Goal: Task Accomplishment & Management: Manage account settings

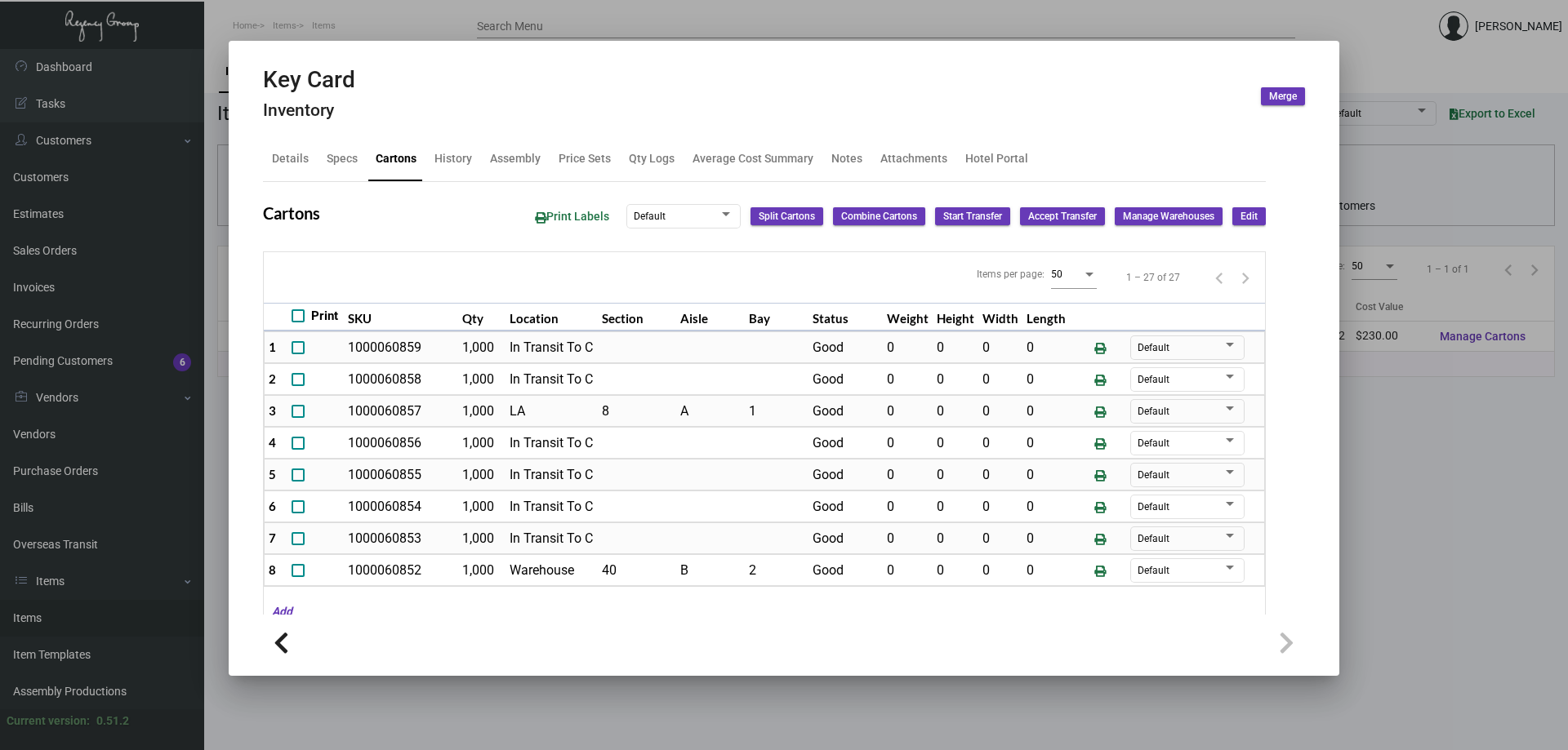
click at [411, 694] on div at bounding box center [784, 375] width 1568 height 750
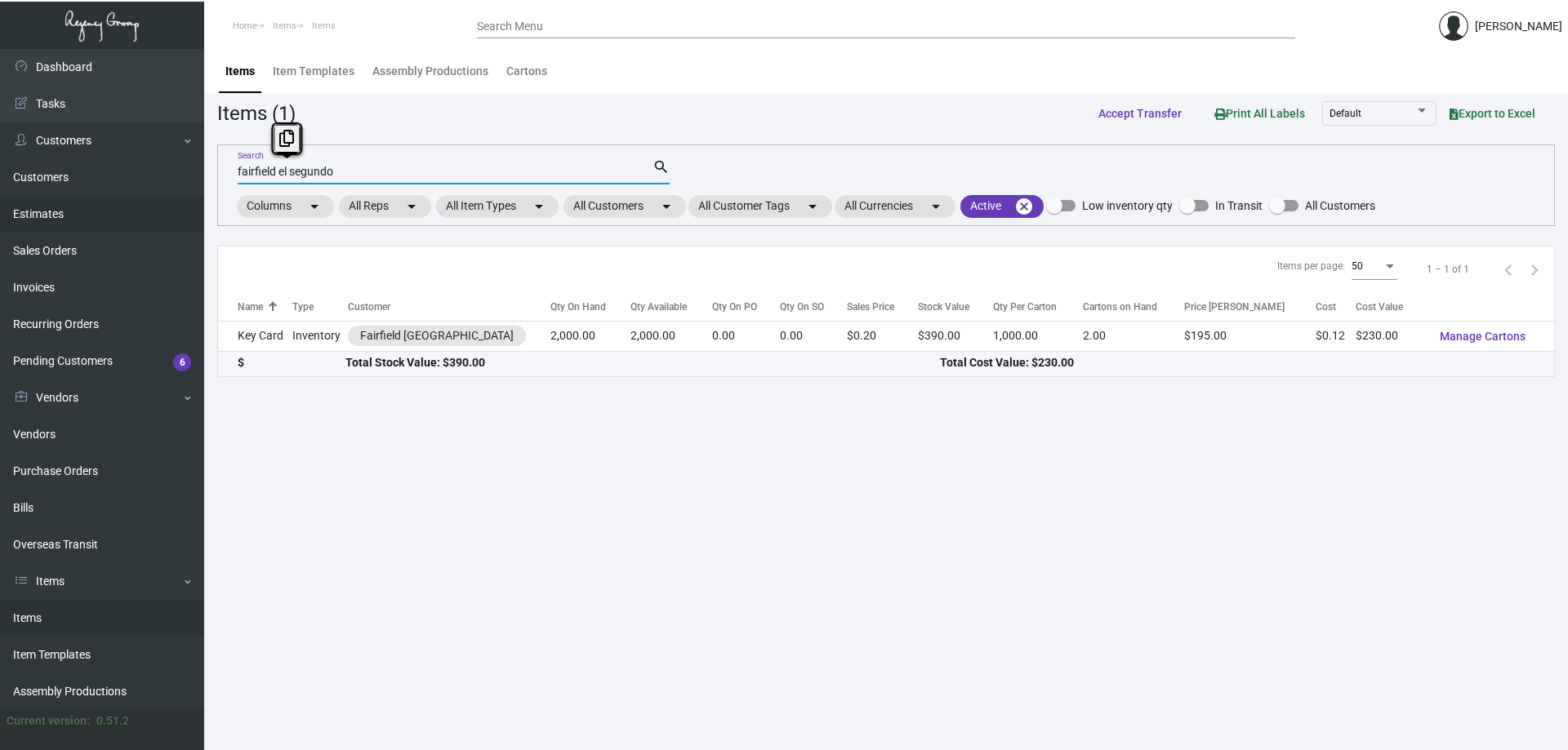
drag, startPoint x: 462, startPoint y: 171, endPoint x: 110, endPoint y: 228, distance: 356.6
click at [110, 228] on div "Dashboard Dashboard Tasks Customers Customers Estimates Sales Orders Invoices R…" at bounding box center [784, 399] width 1568 height 701
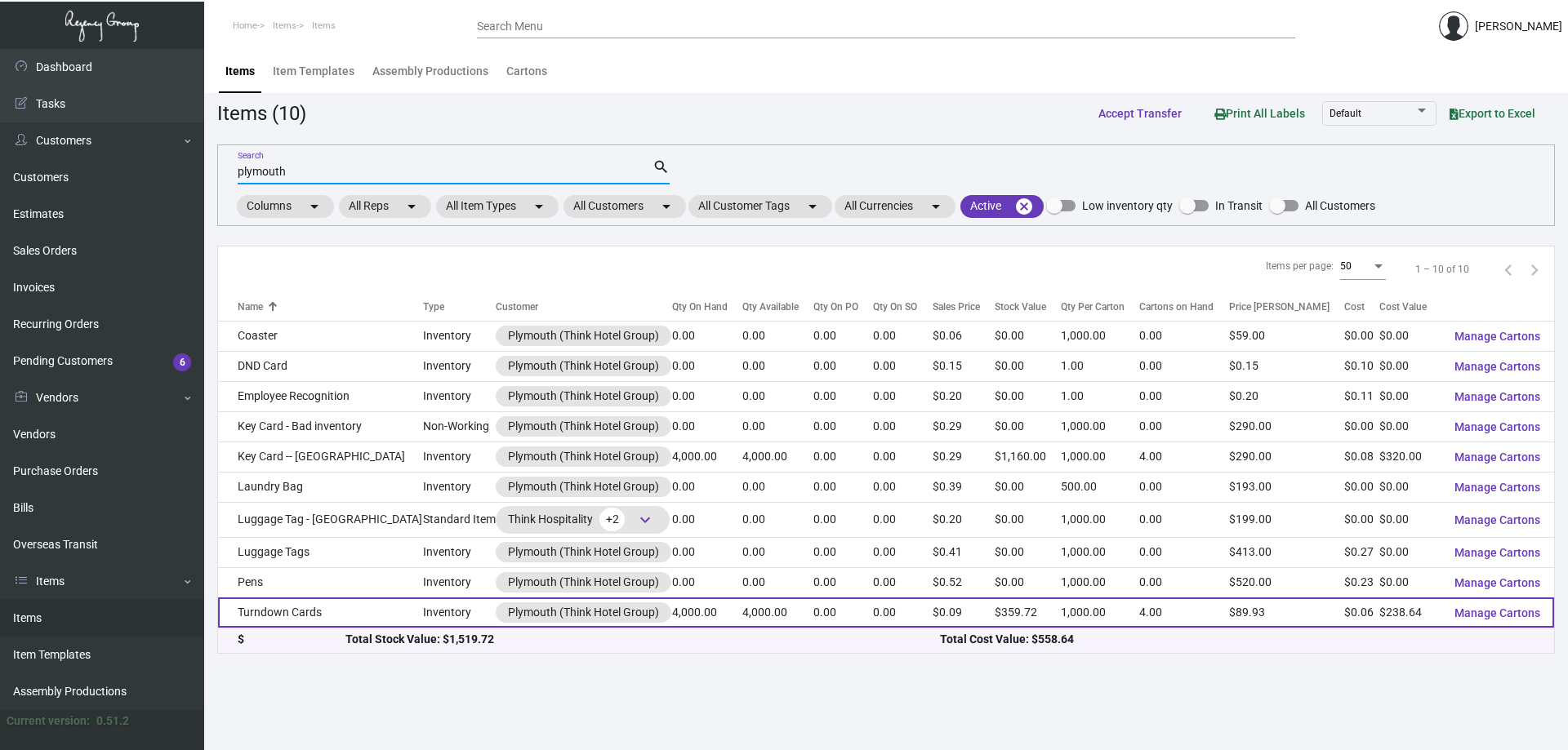
type input "plymouth"
click at [312, 604] on td "Turndown Cards" at bounding box center [320, 612] width 205 height 30
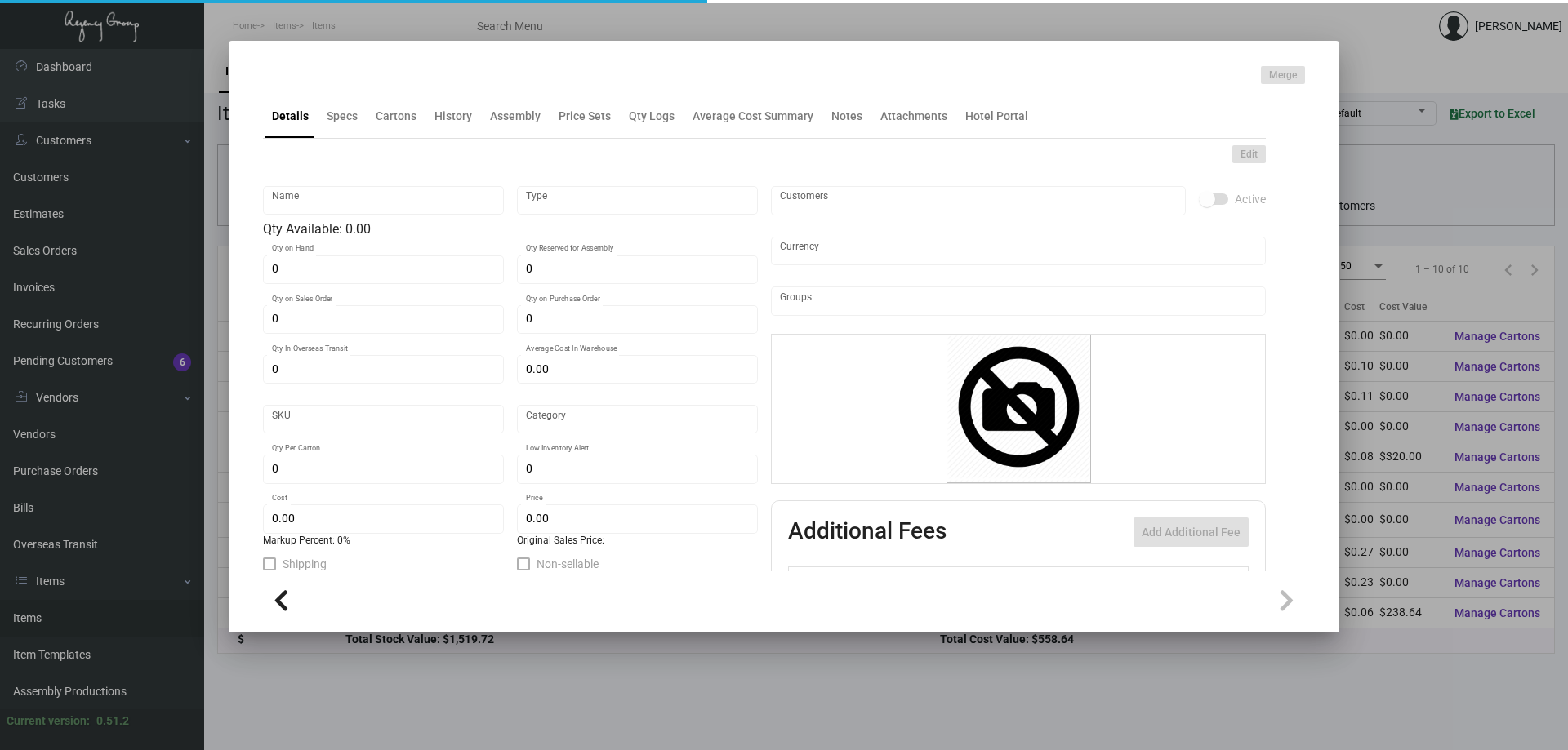
type input "Turndown Cards"
type input "Inventory"
type input "4,000"
type input "$ 0.00"
type input "2610"
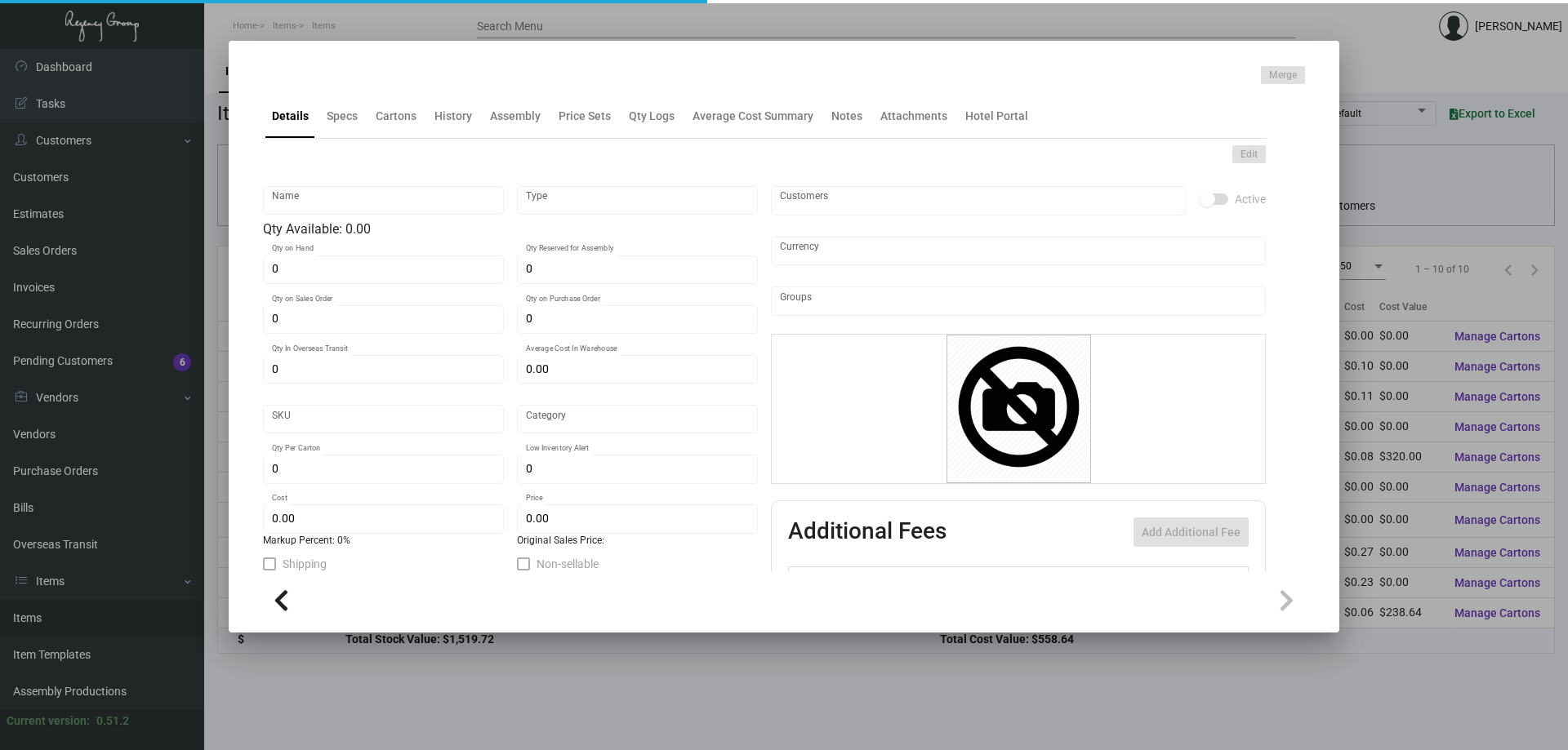
type input "Standard"
type input "1,000"
type input "$ 0.05966"
type input "$ 0.08993"
type textarea "Turndown Cards: Size 3.5x5; #130 Cougar Natural White cover stock printing 1 co…"
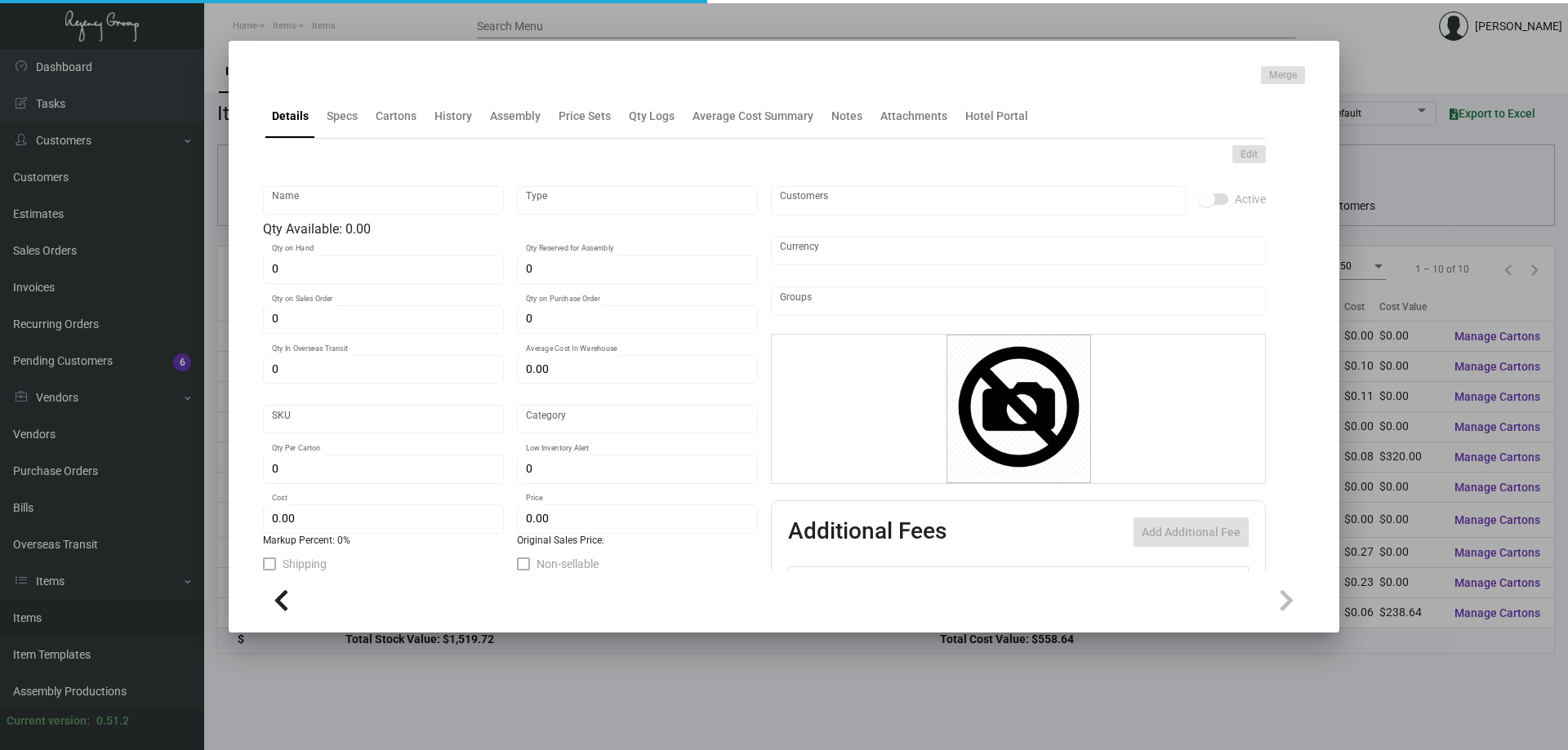
type textarea "Turndown Cards: Size 3.5x5; #130 Cougar Natural White cover stock printing 1 co…"
checkbox input "true"
type input "United States Dollar $"
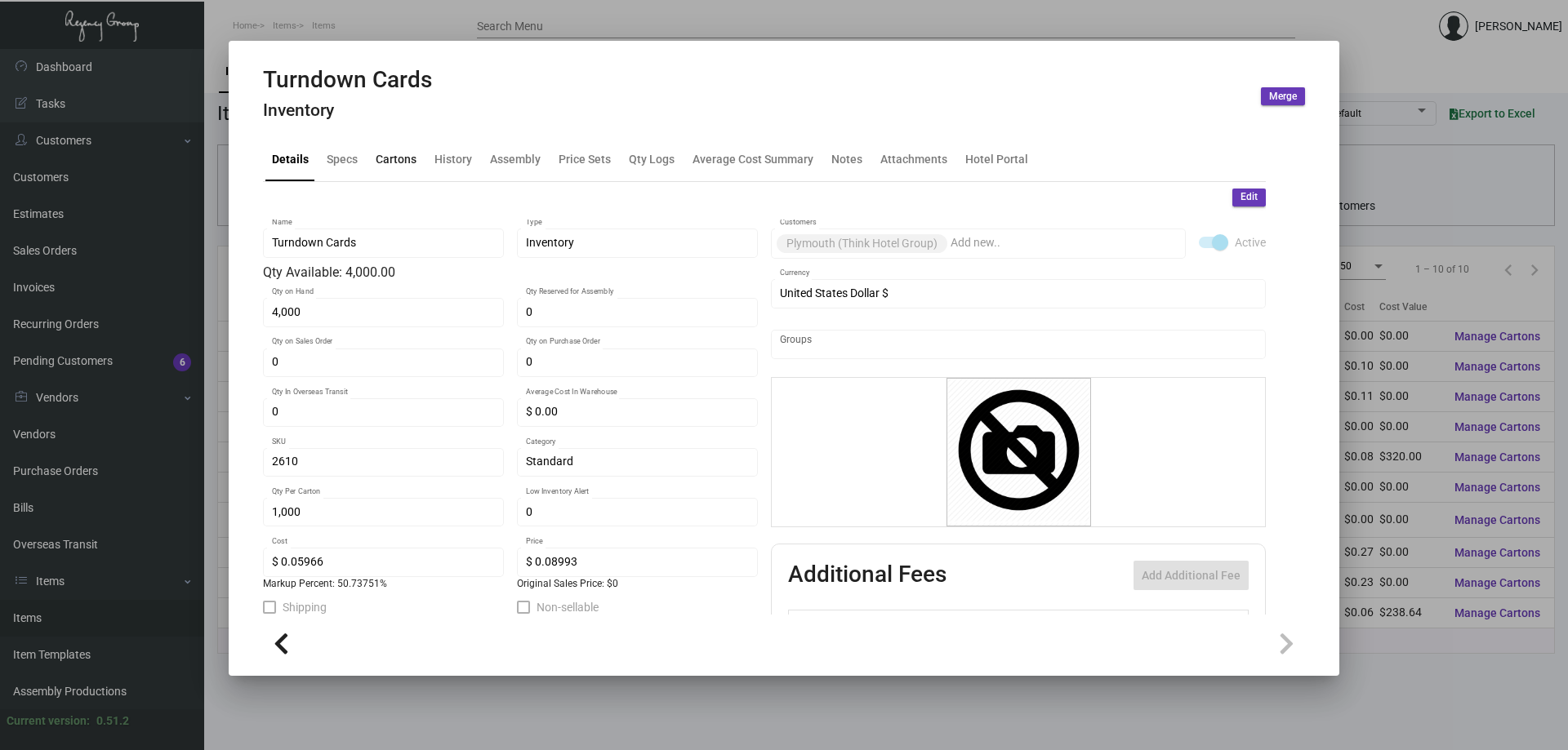
click at [394, 154] on div "Cartons" at bounding box center [396, 158] width 41 height 17
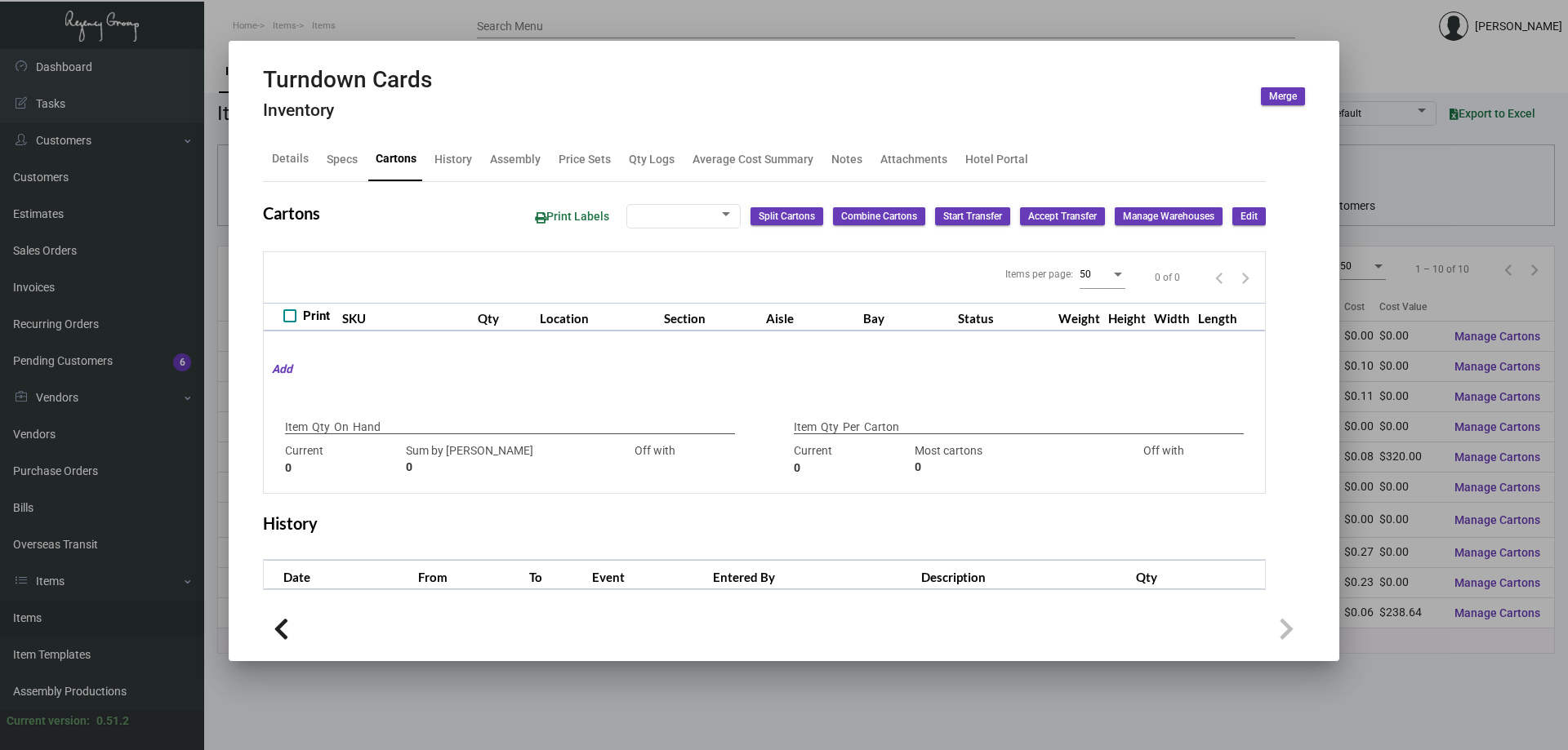
type input "4,000"
type input "4000"
type input "0"
type input "1,000"
type input "4000"
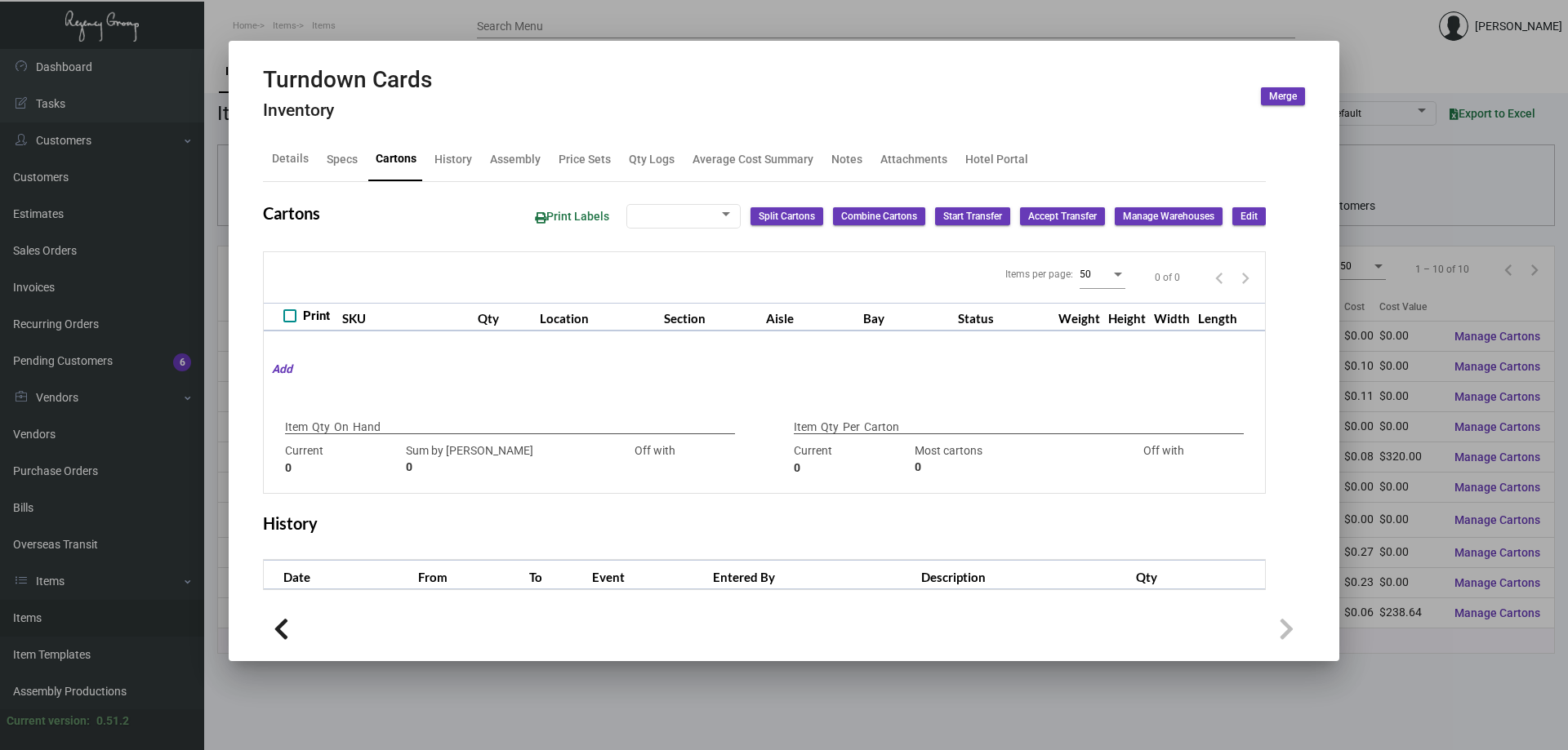
type input "-3000"
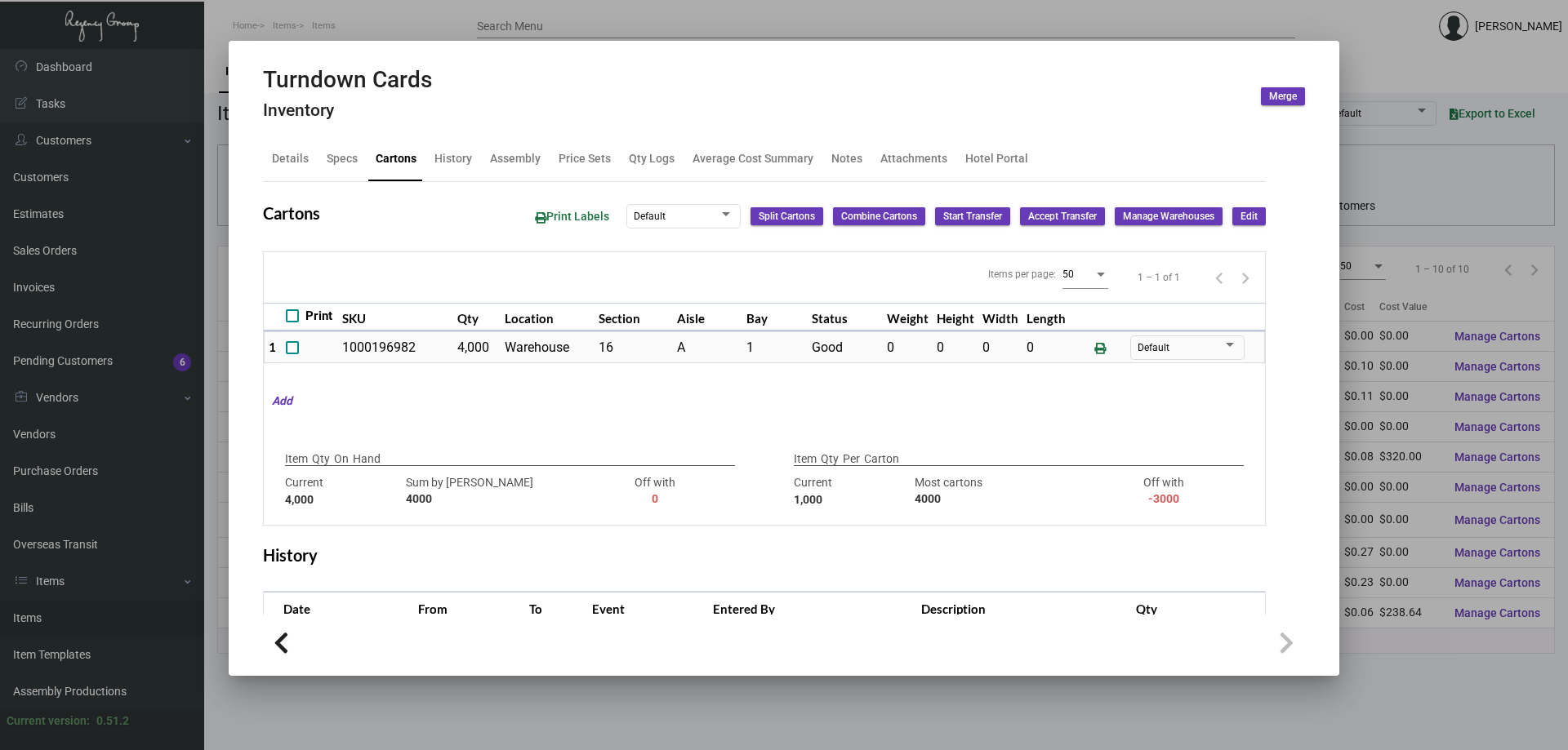
click at [324, 20] on div at bounding box center [784, 375] width 1568 height 750
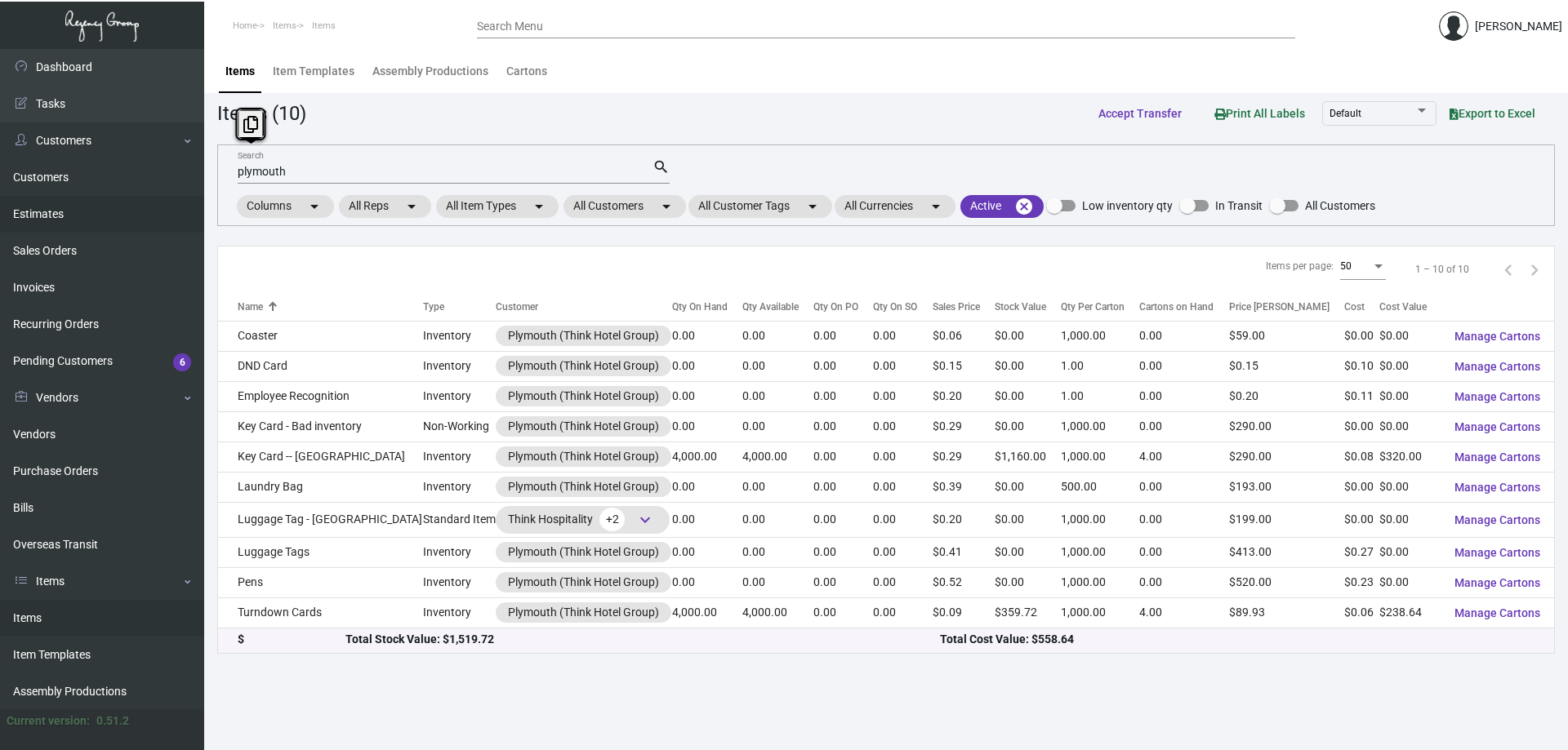
drag, startPoint x: 476, startPoint y: 181, endPoint x: 0, endPoint y: 226, distance: 478.1
click at [0, 226] on div "Dashboard Dashboard Tasks Customers Customers Estimates Sales Orders Invoices R…" at bounding box center [784, 399] width 1568 height 701
click at [420, 173] on input "plymouth" at bounding box center [444, 172] width 414 height 13
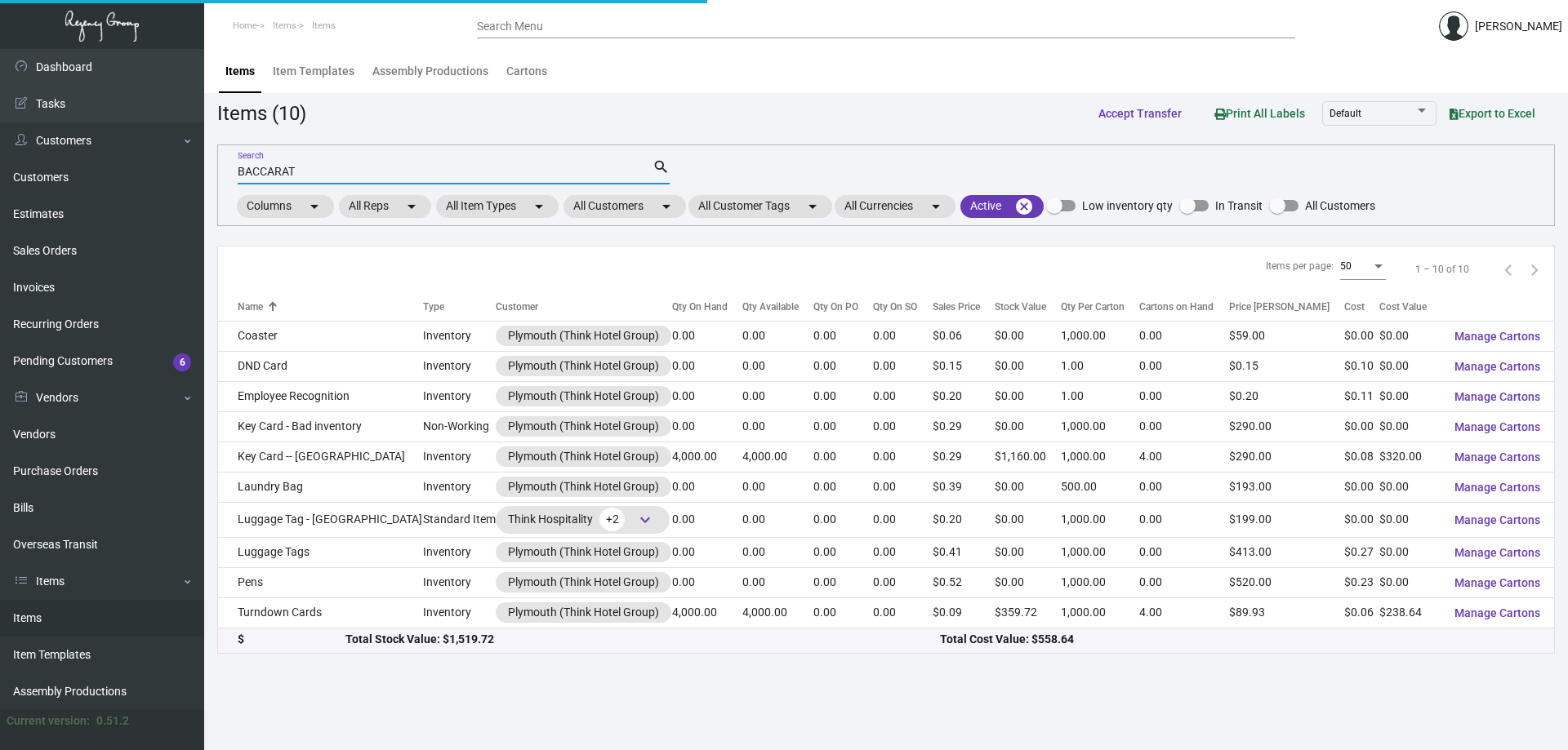
type input "BACCARAT"
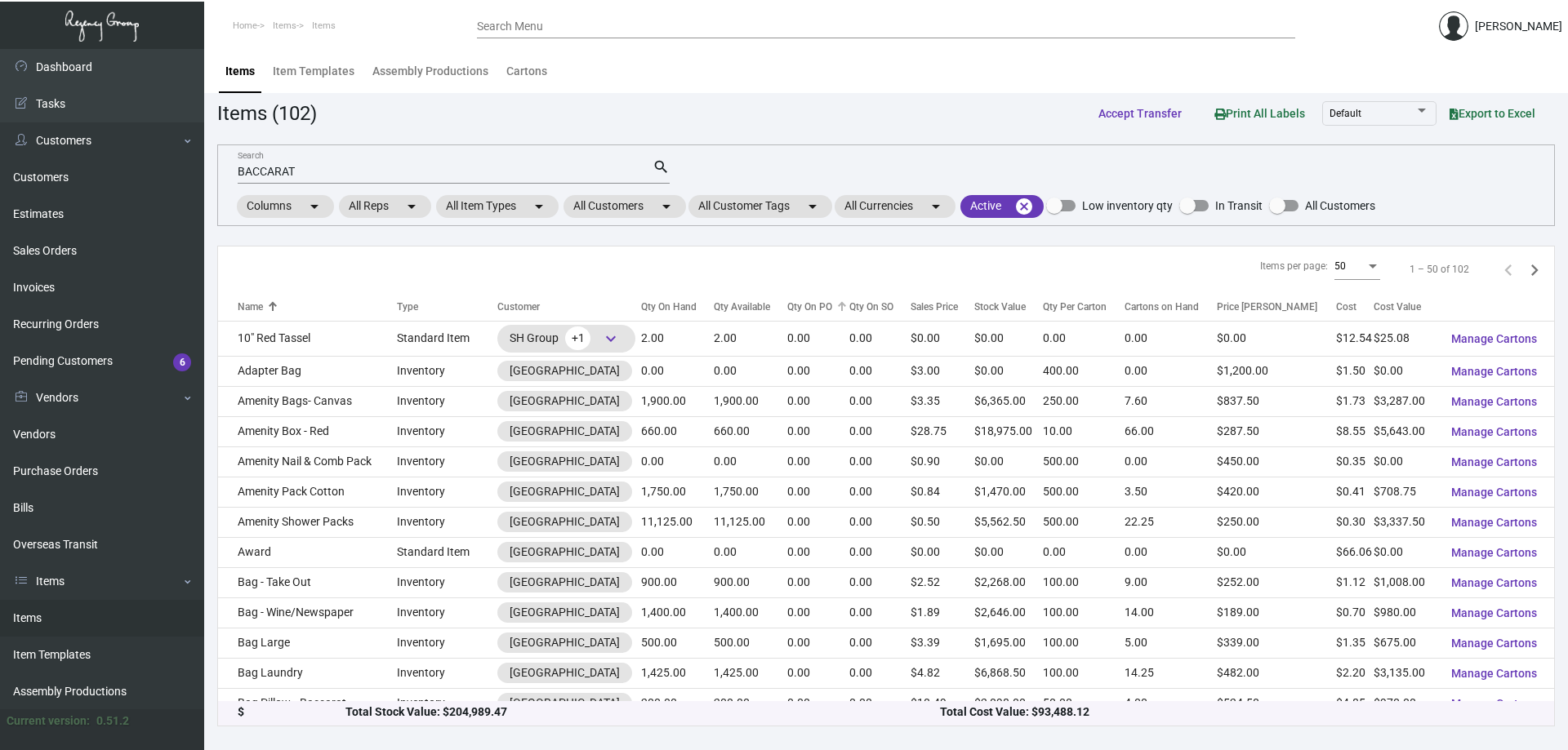
click at [801, 307] on div "Qty On PO" at bounding box center [809, 307] width 45 height 15
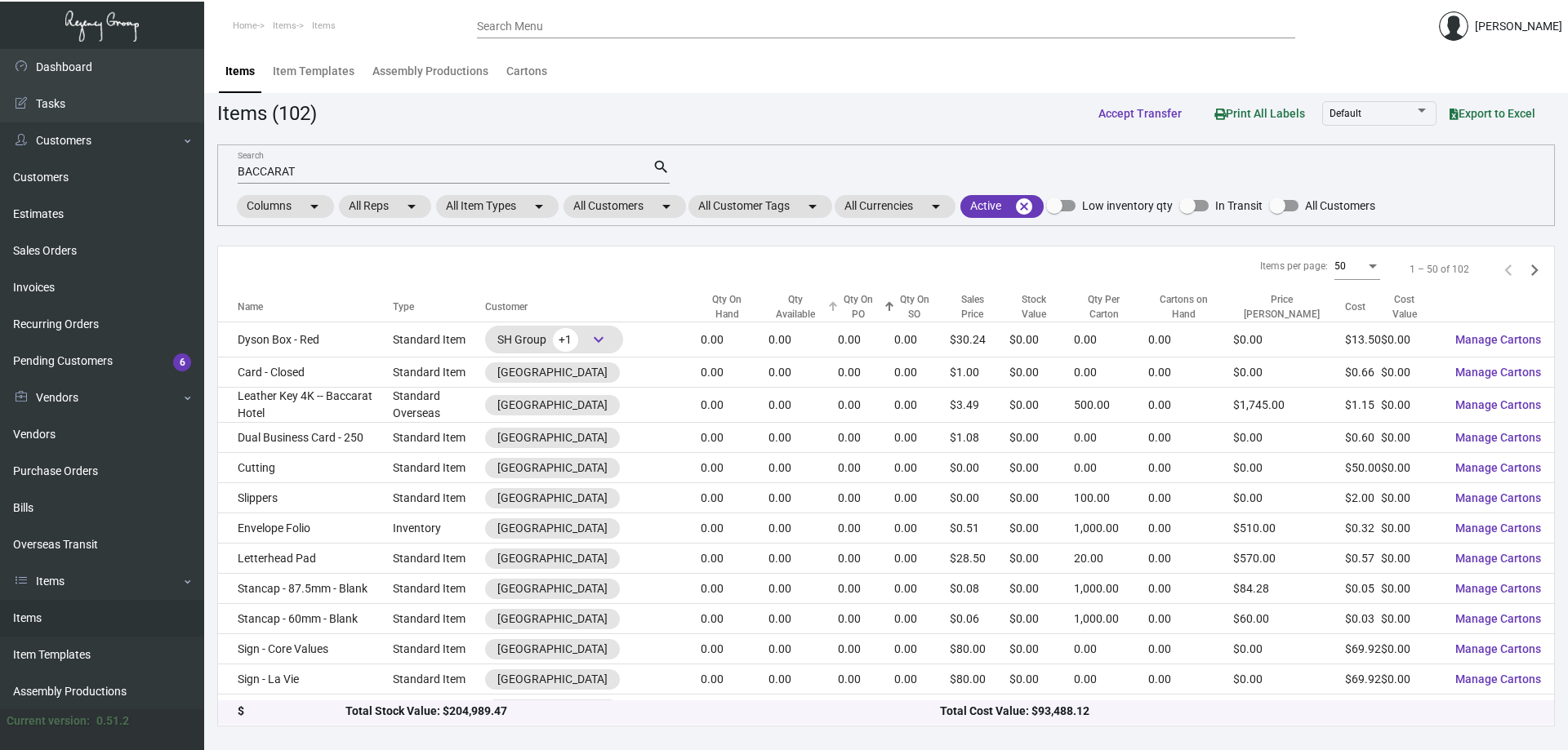
click at [802, 306] on div "Qty Available" at bounding box center [796, 307] width 55 height 29
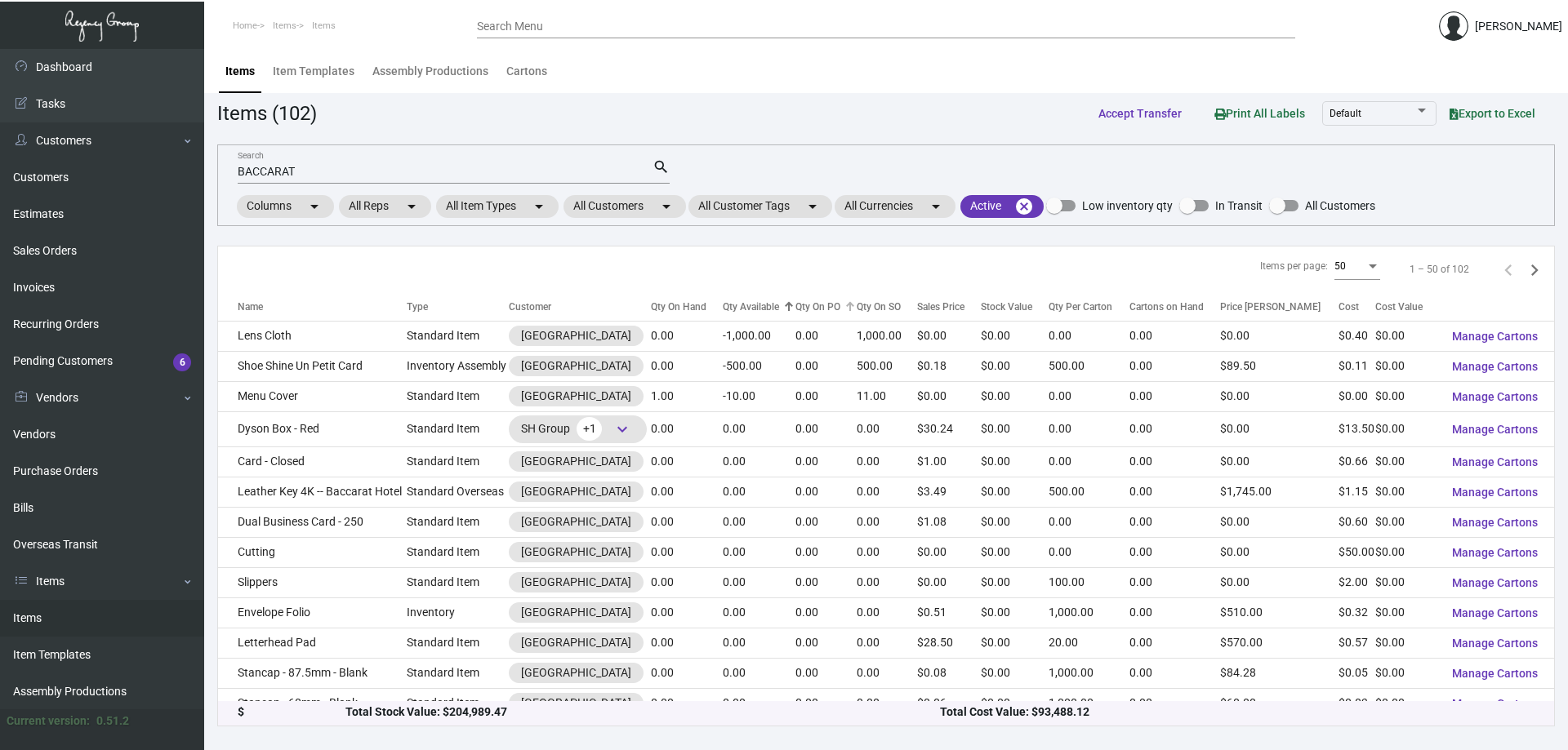
click at [827, 301] on div "Qty On PO" at bounding box center [818, 307] width 45 height 15
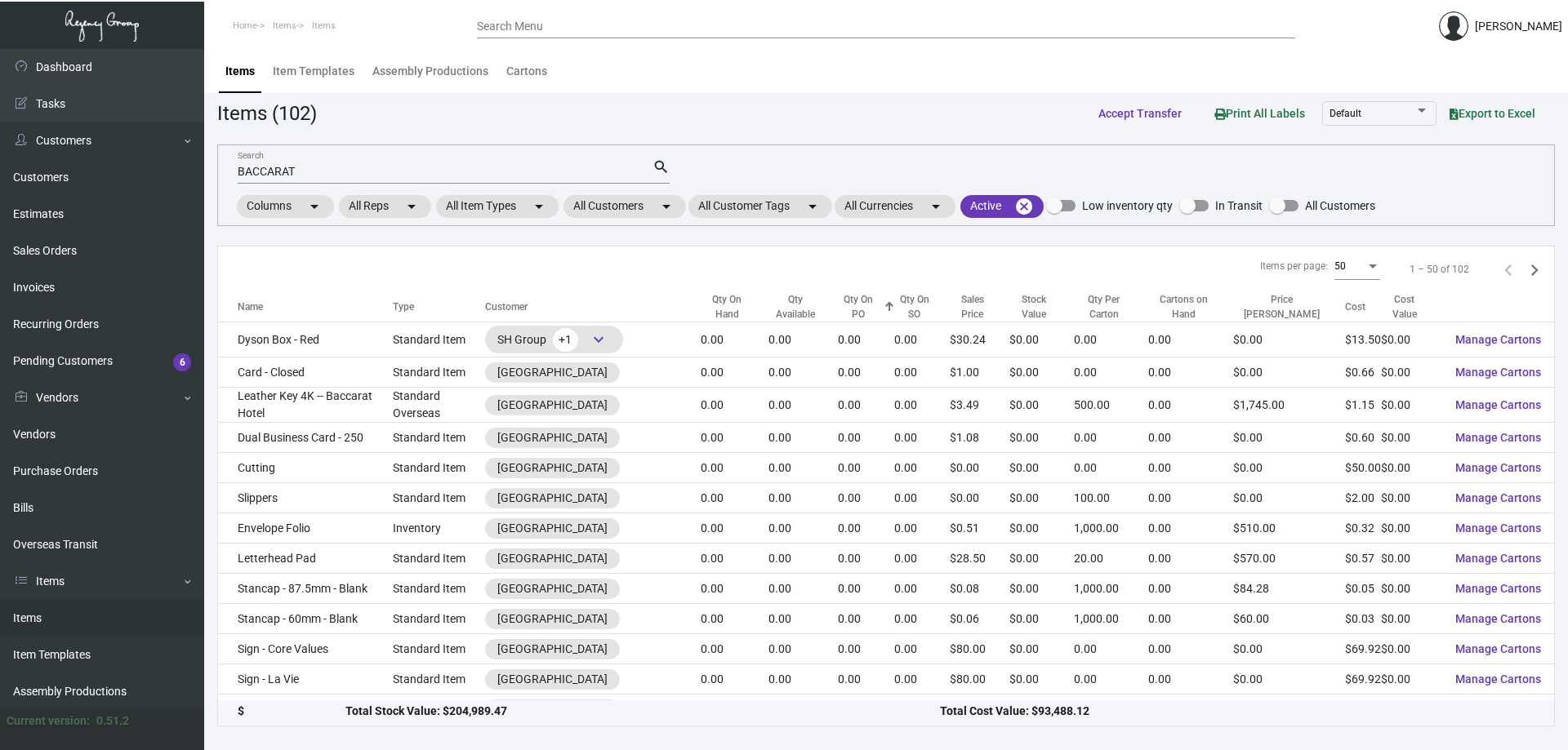
click at [854, 305] on div "Qty On PO" at bounding box center [858, 307] width 42 height 29
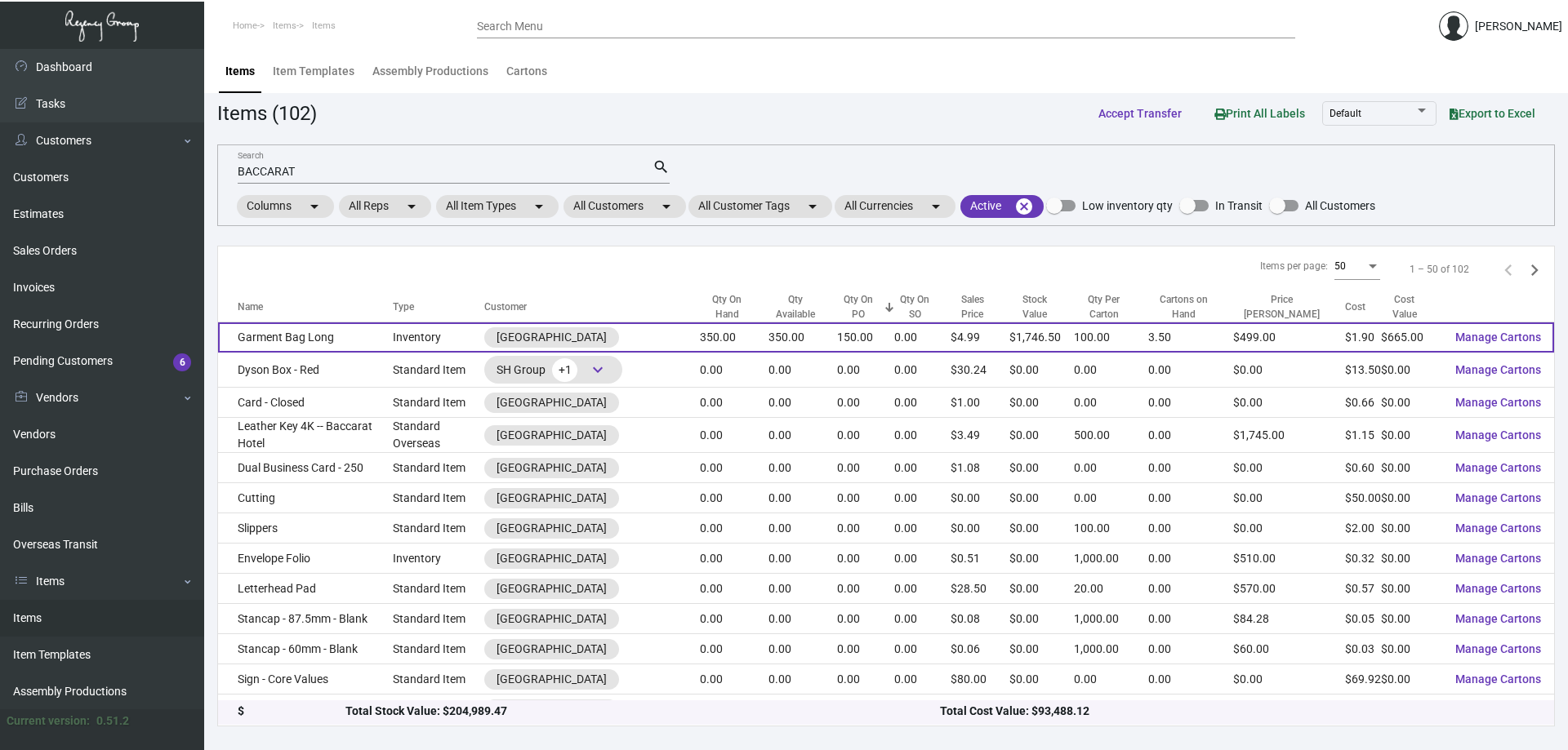
click at [272, 337] on td "Garment Bag Long" at bounding box center [306, 337] width 175 height 30
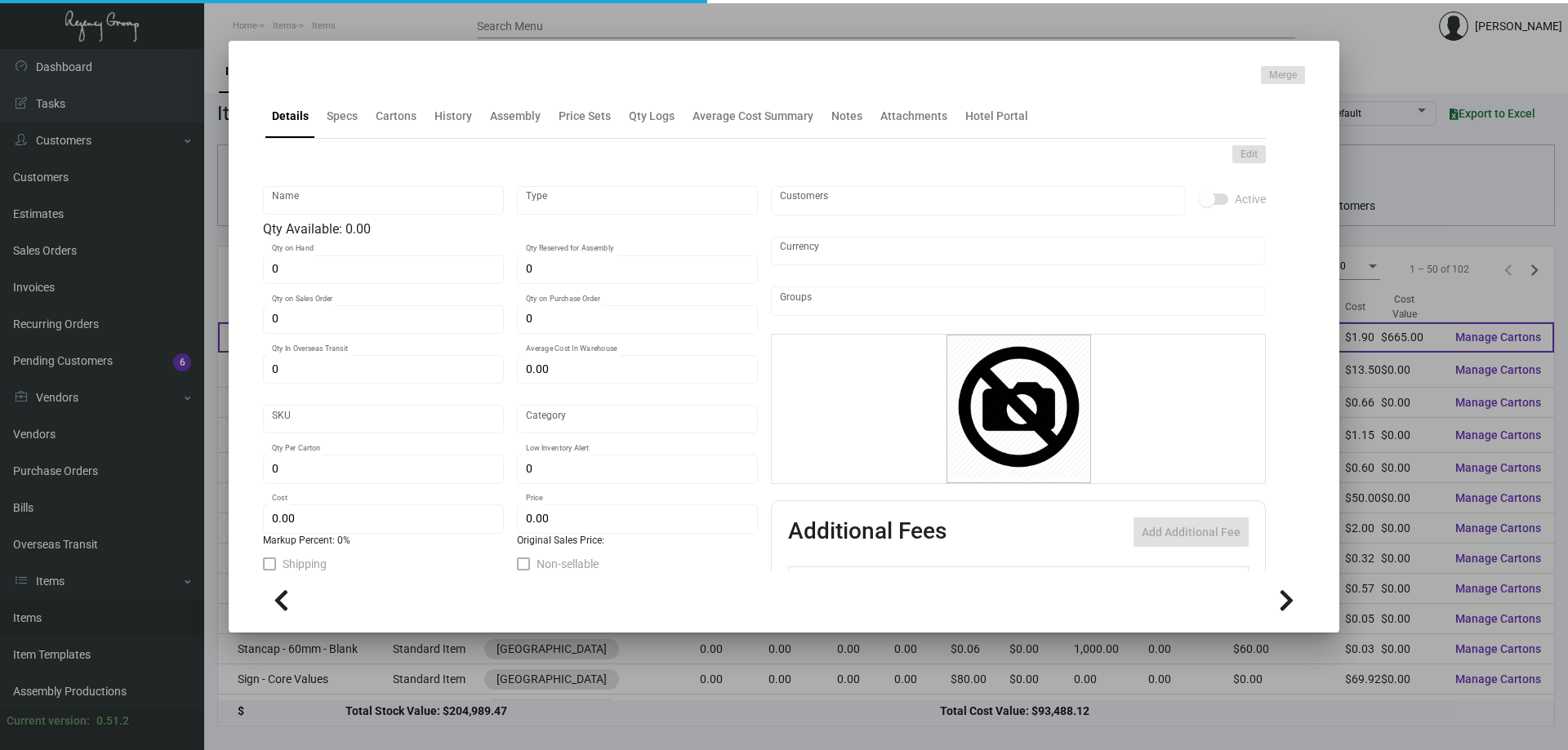
type input "Garment Bag Long"
type input "Inventory"
type input "350"
type input "150"
type input "$ 121.00"
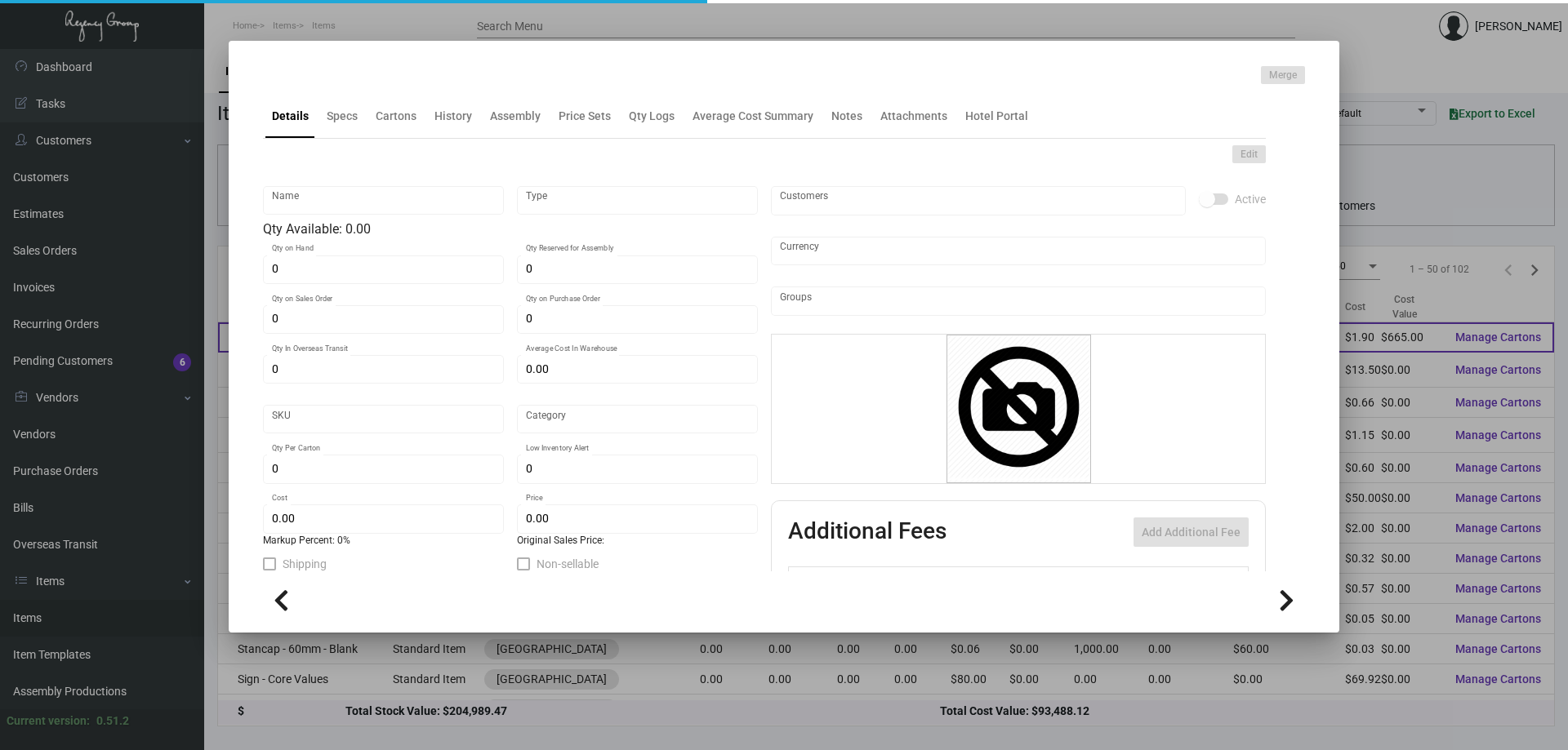
type input "610"
type input "Standard"
type input "100"
type input "200"
type input "$ 1.90"
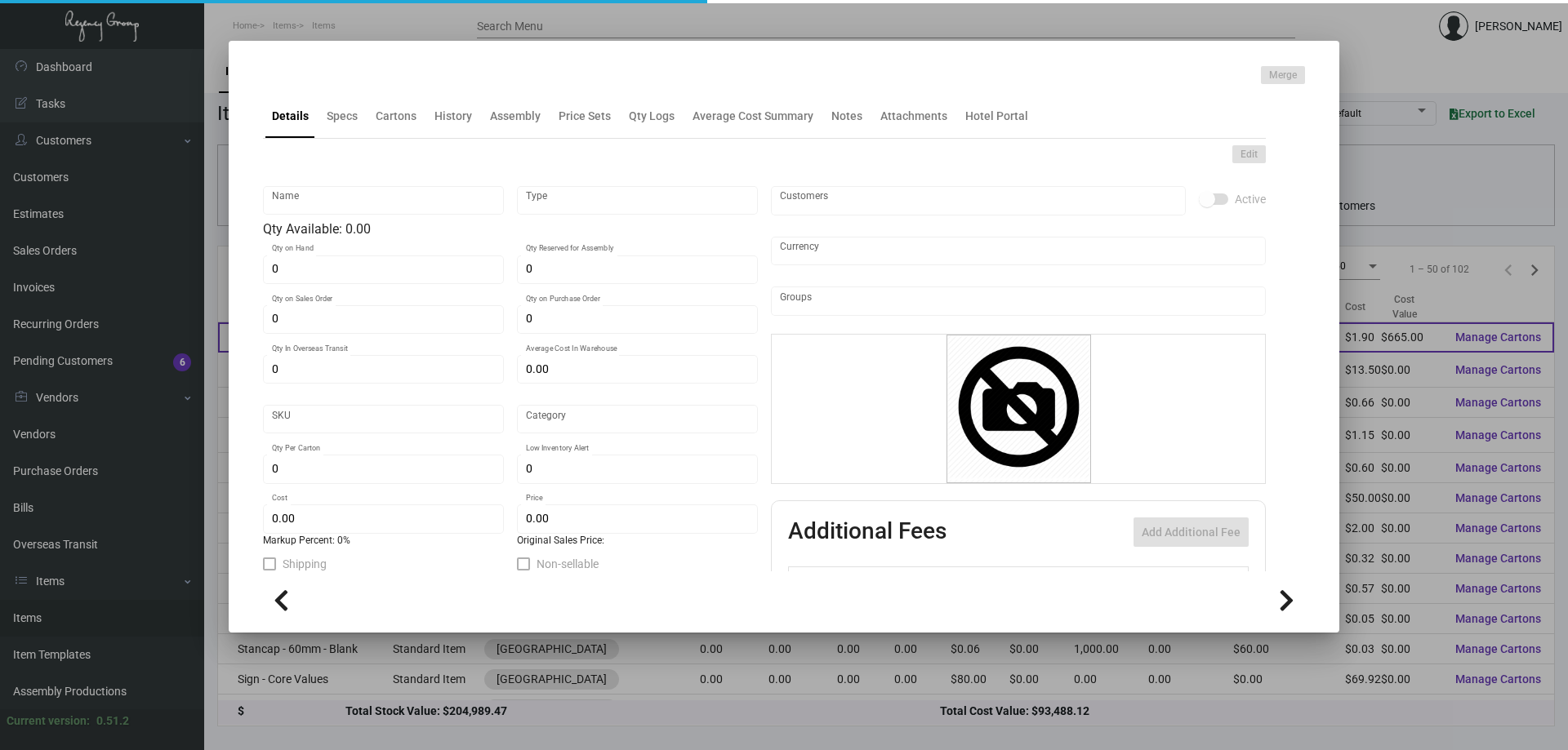
type input "$ 4.99"
type textarea "Garment Bag Long: size 26" x 54", poly material with custom dyed color, rounded…"
checkbox input "true"
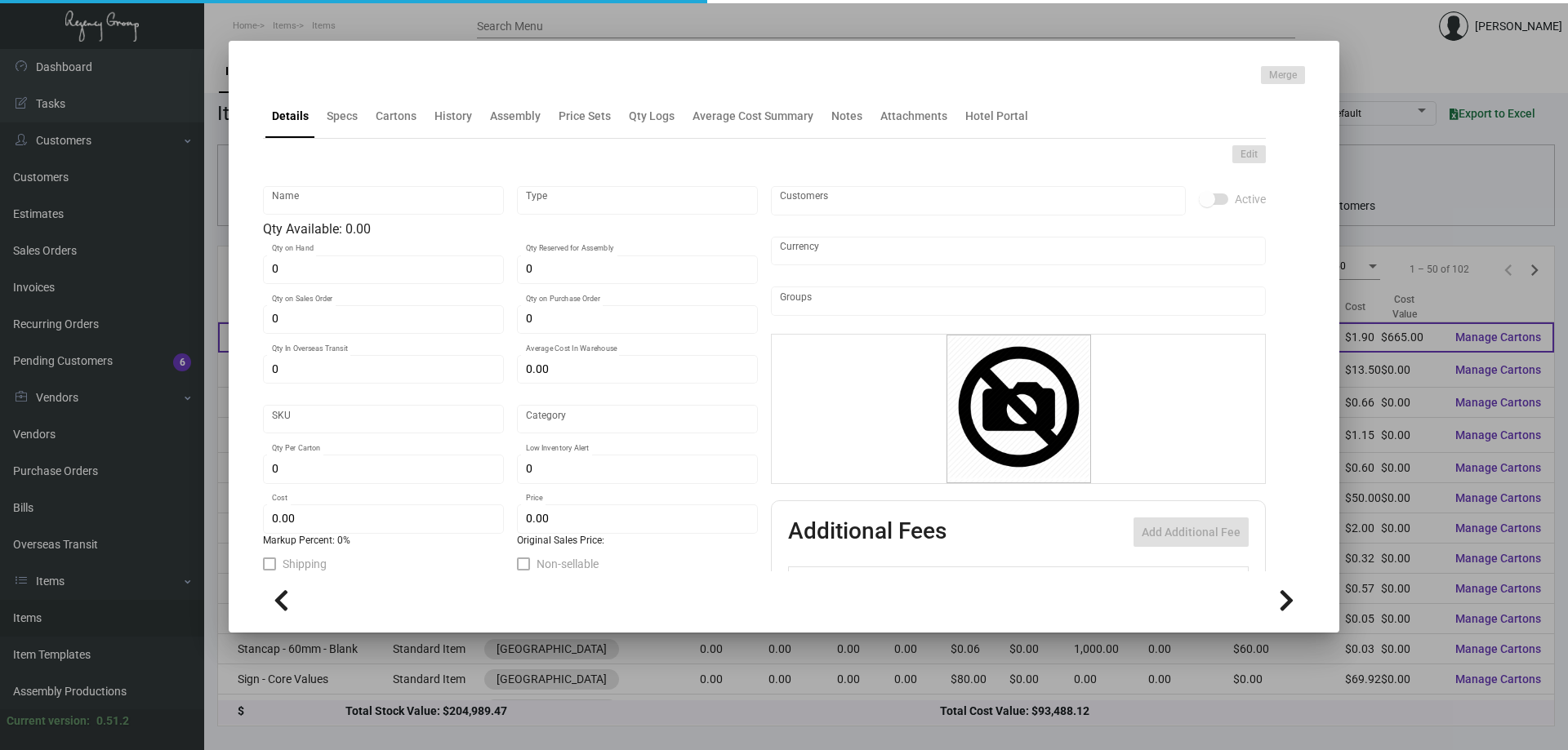
type input "United States Dollar $"
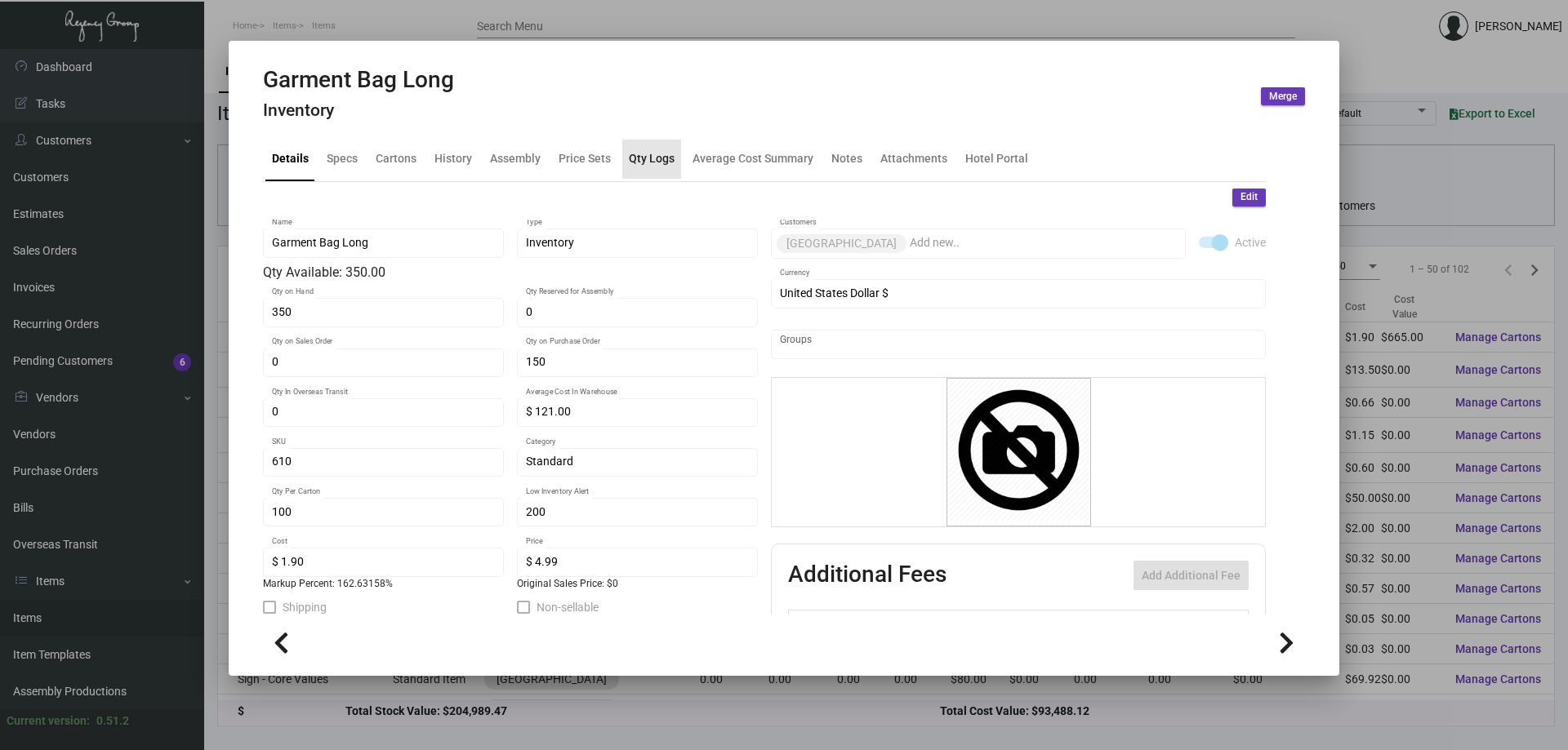
click at [653, 162] on div "Qty Logs" at bounding box center [651, 158] width 45 height 17
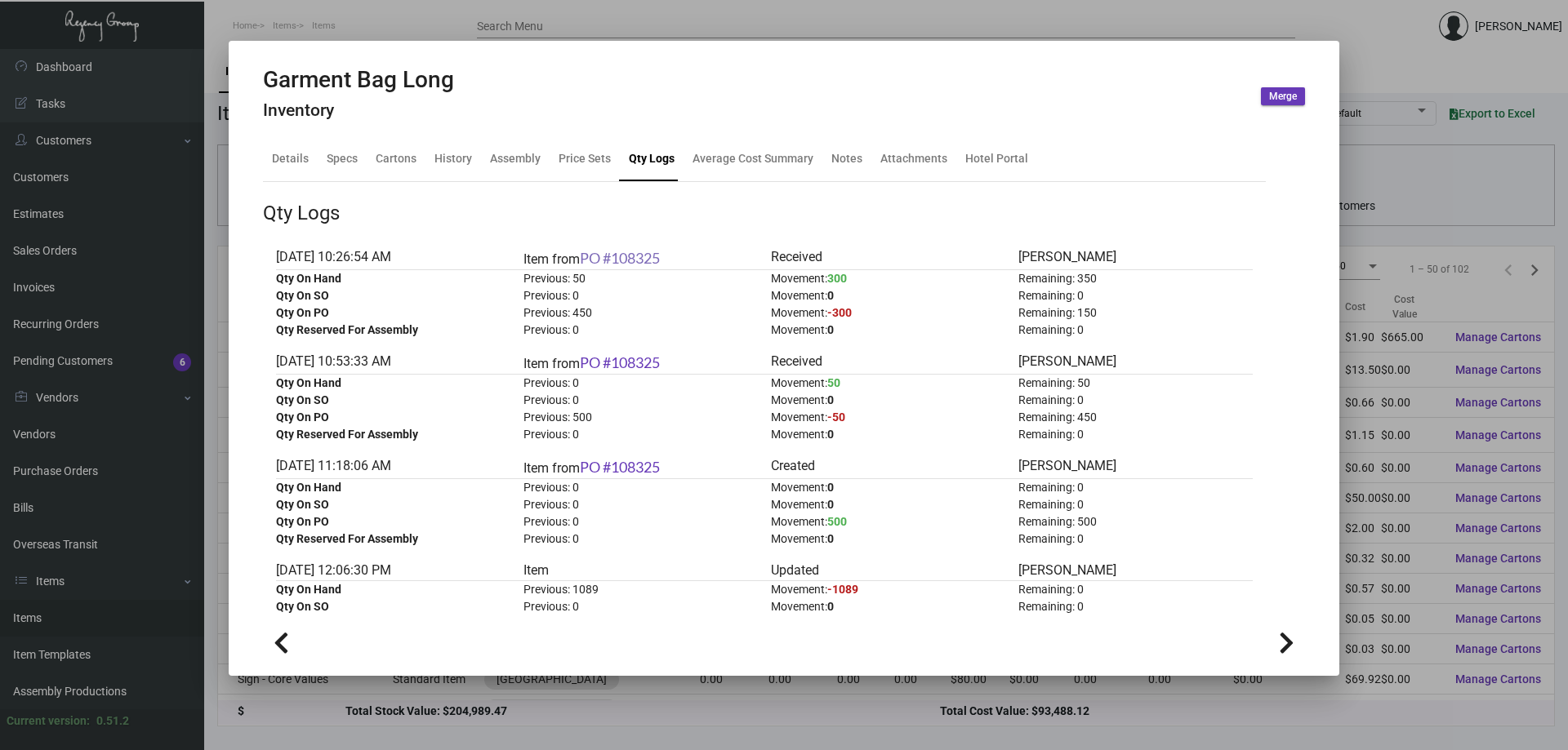
click at [641, 259] on link "PO #108325" at bounding box center [619, 258] width 80 height 18
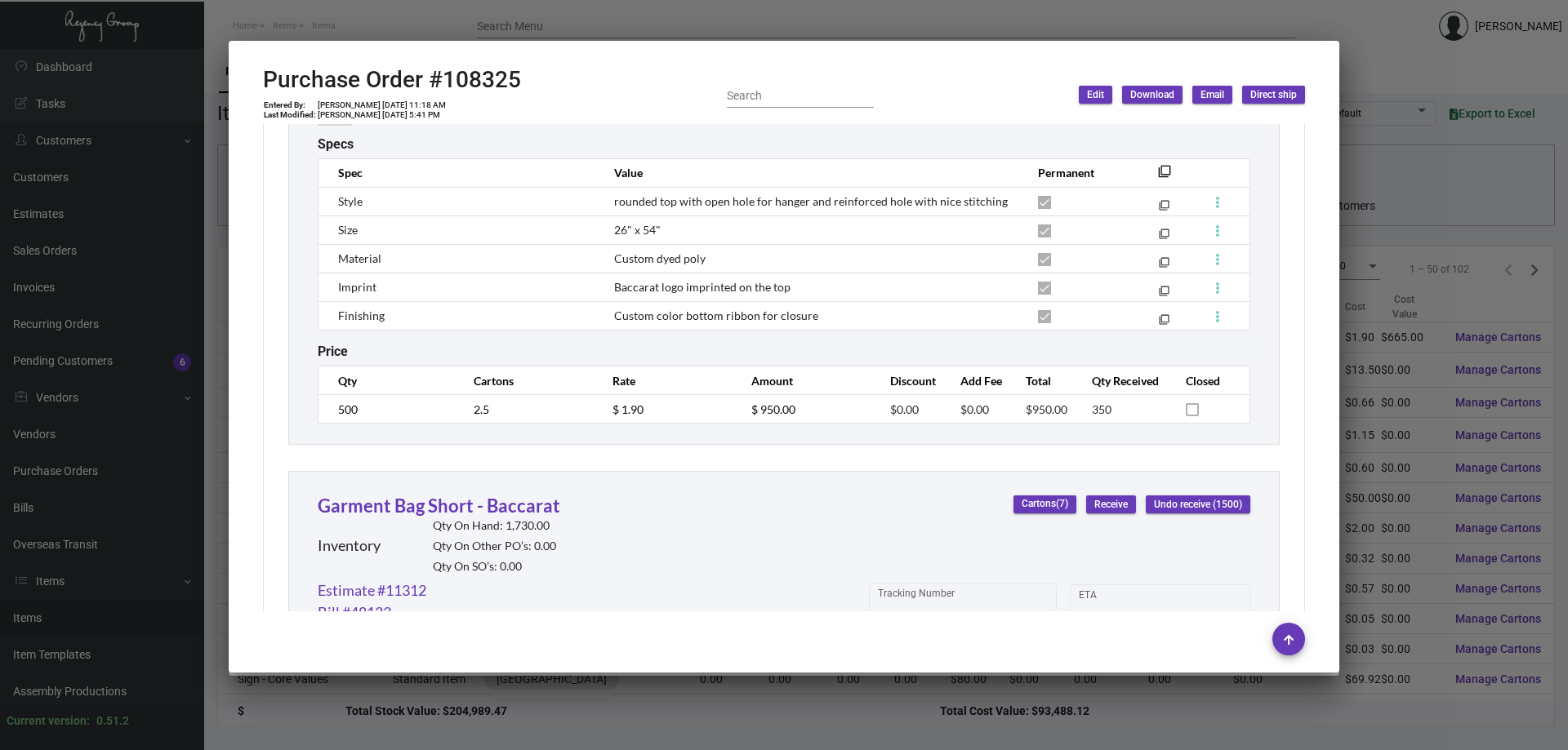
scroll to position [2917, 0]
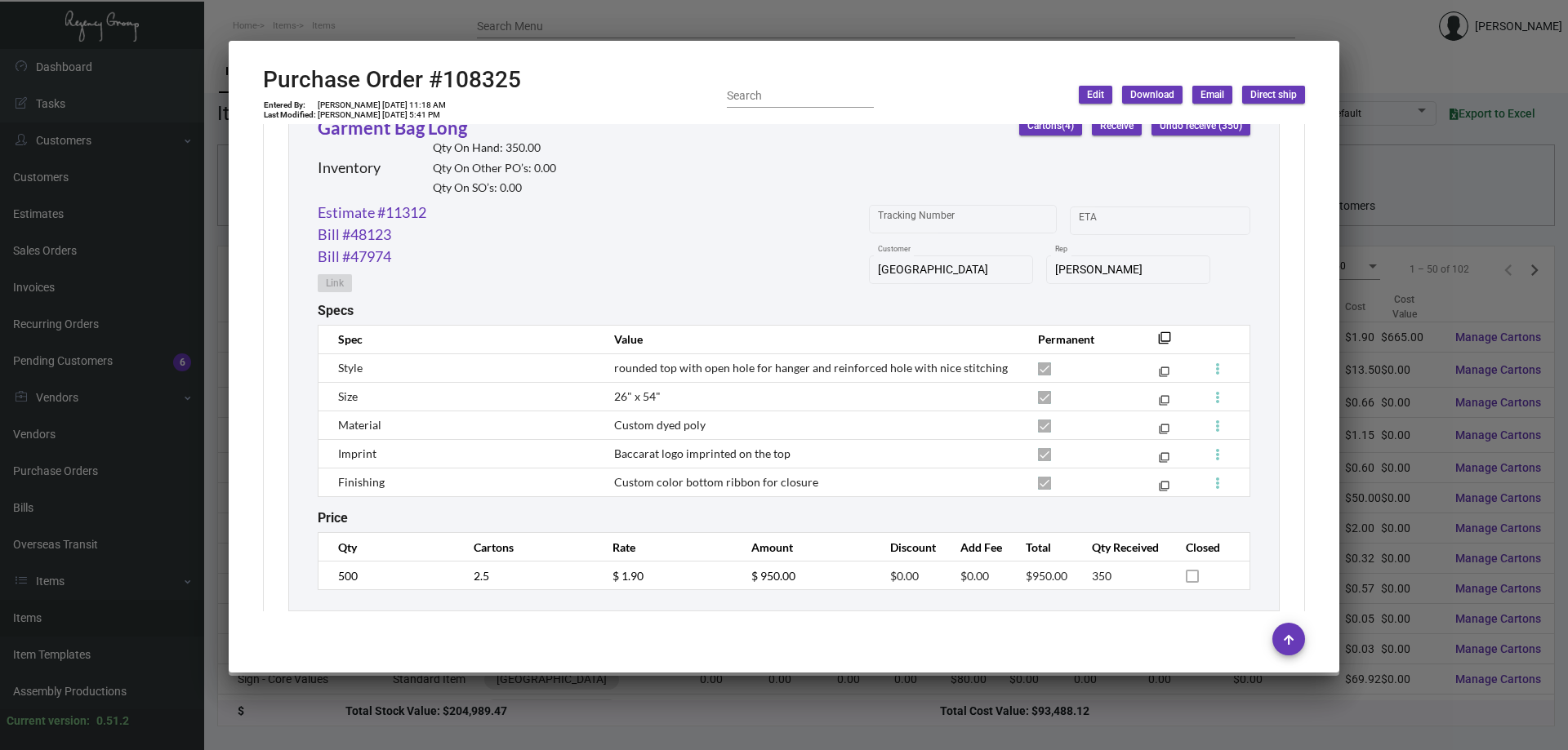
click at [542, 11] on div at bounding box center [784, 375] width 1568 height 750
